Goal: Check status: Check status

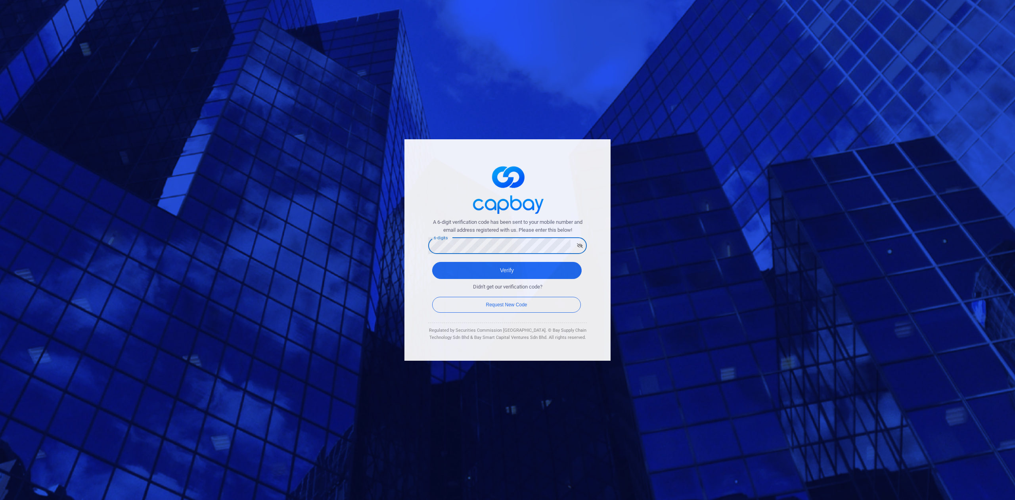
click at [432, 262] on button "Verify" at bounding box center [507, 270] width 150 height 17
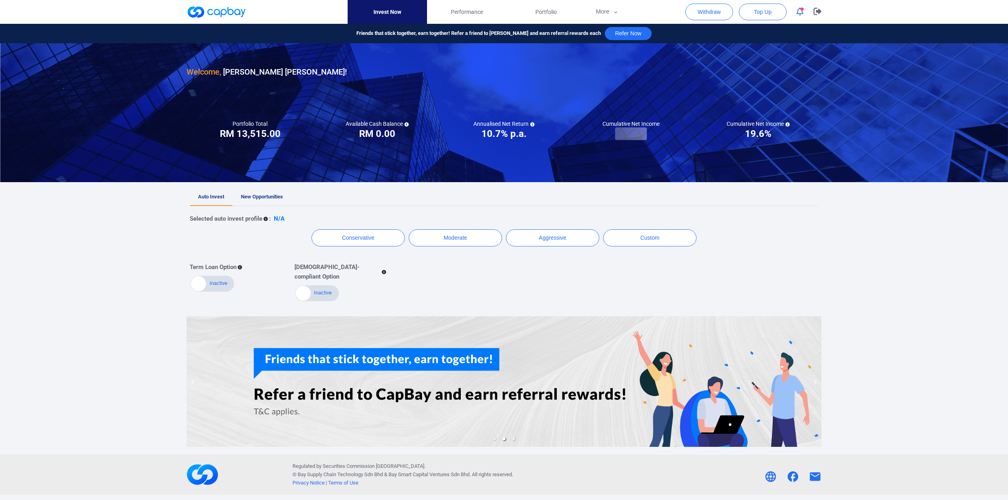
click at [258, 134] on h3 "RM 13,515.00" at bounding box center [250, 133] width 61 height 13
copy h3 "13,515.00"
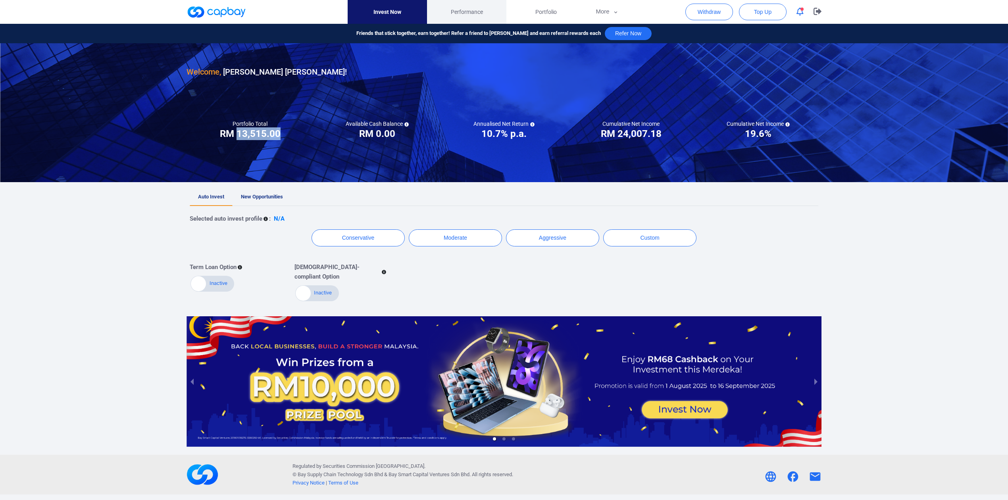
click at [467, 11] on span "Performance" at bounding box center [467, 12] width 32 height 9
